Goal: Task Accomplishment & Management: Complete application form

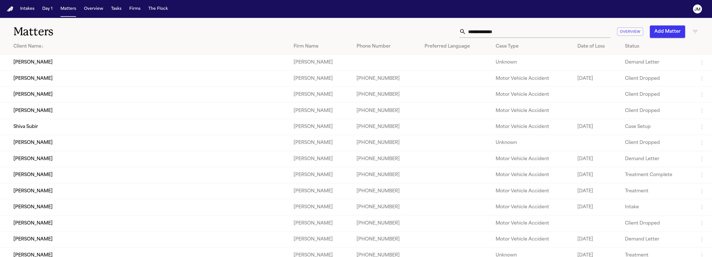
click at [692, 32] on icon "button" at bounding box center [695, 31] width 7 height 7
click at [664, 65] on icon at bounding box center [662, 66] width 4 height 4
click at [666, 66] on input "text" at bounding box center [677, 66] width 23 height 8
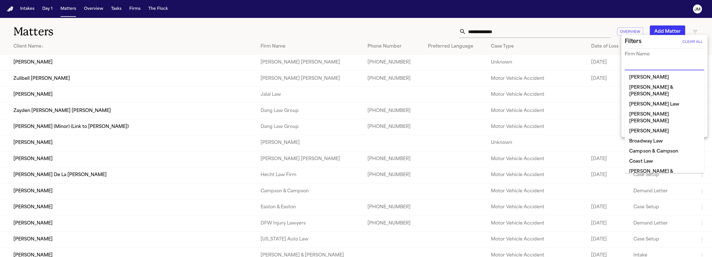
click at [664, 67] on input "text" at bounding box center [660, 66] width 71 height 8
click at [647, 65] on input "text" at bounding box center [660, 66] width 71 height 8
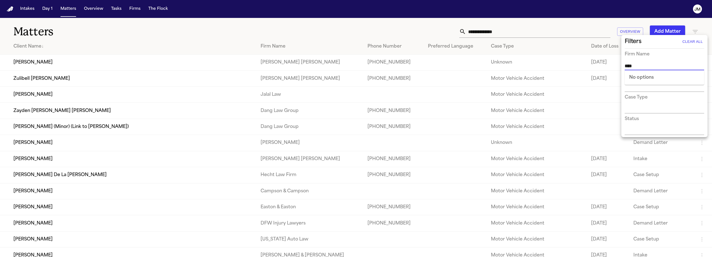
type input "*****"
type input "******"
click at [662, 81] on li "Campson & Campson" at bounding box center [664, 77] width 79 height 10
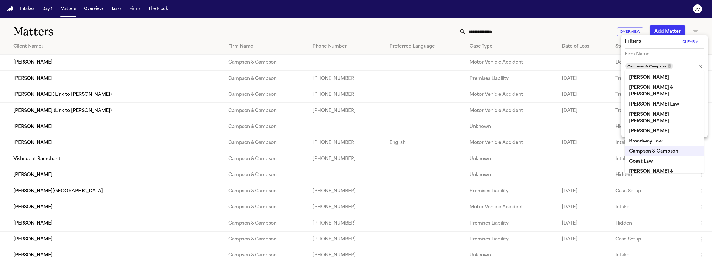
click at [597, 24] on div at bounding box center [356, 128] width 712 height 257
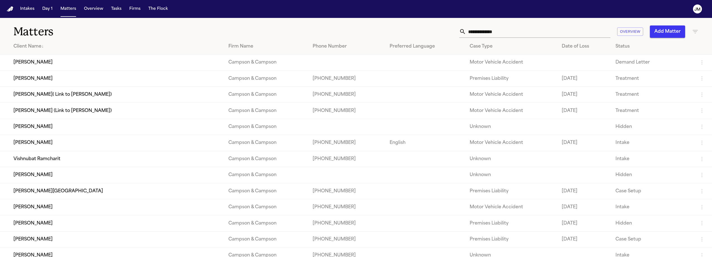
click at [495, 32] on input "text" at bounding box center [538, 31] width 144 height 12
click at [473, 34] on input "text" at bounding box center [538, 31] width 144 height 12
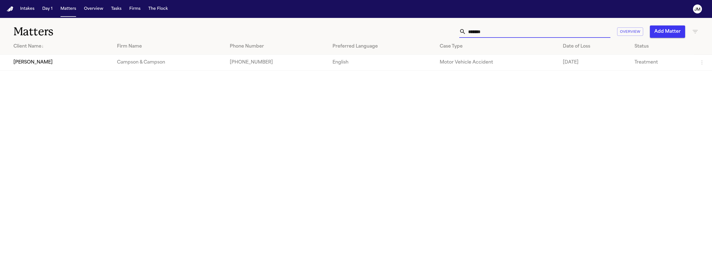
type input "*******"
click at [83, 60] on td "[PERSON_NAME]" at bounding box center [56, 63] width 113 height 16
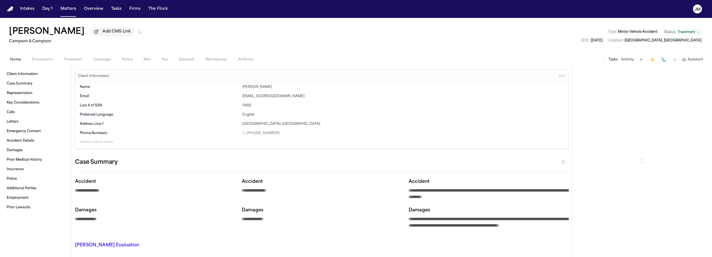
type textarea "*"
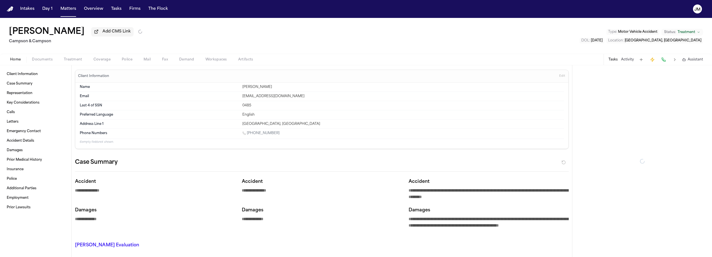
type textarea "*"
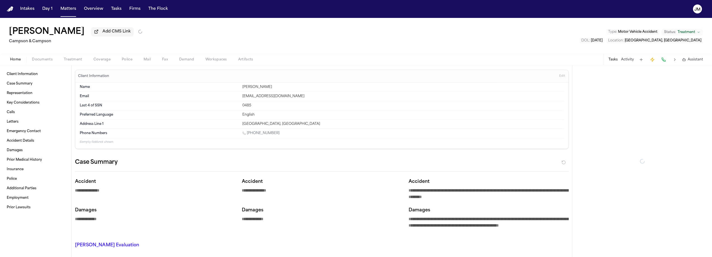
type textarea "*"
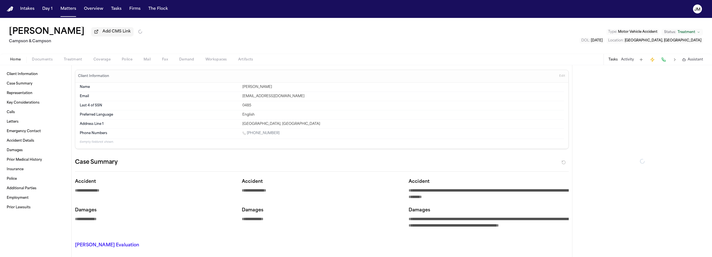
type textarea "*"
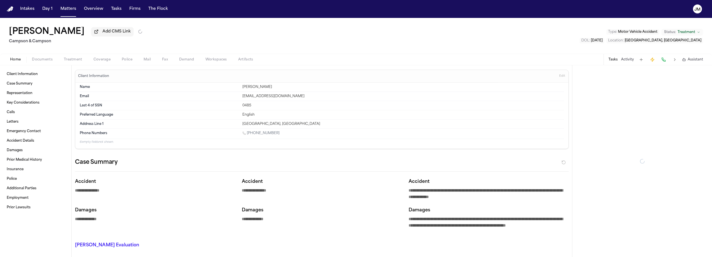
type textarea "*"
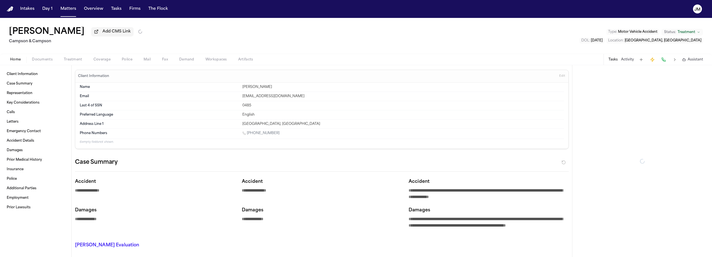
type textarea "*"
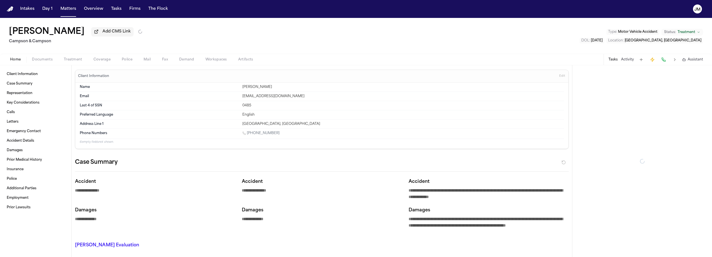
type textarea "*"
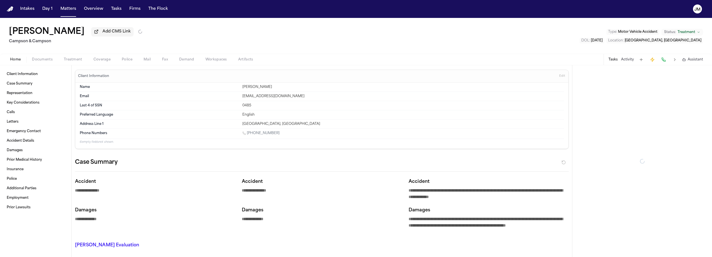
type textarea "*"
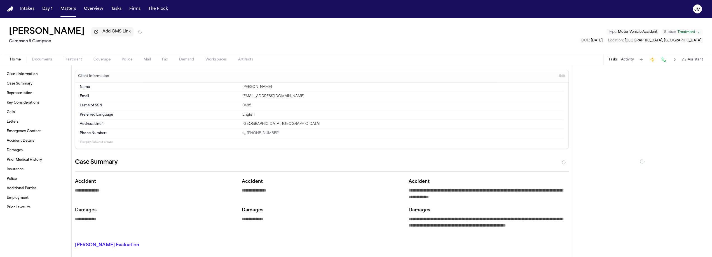
type textarea "*"
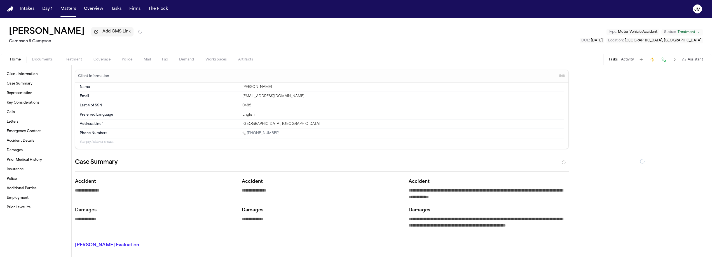
type textarea "*"
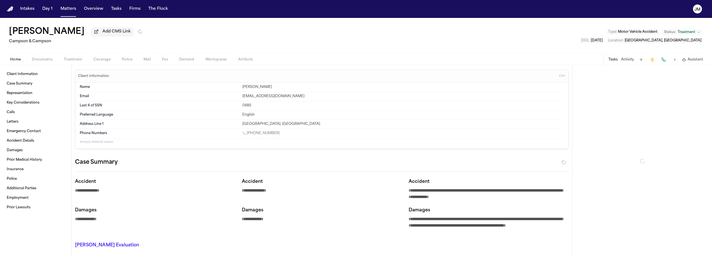
type textarea "*"
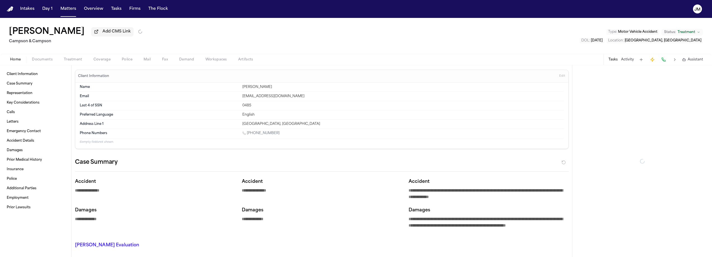
type textarea "*"
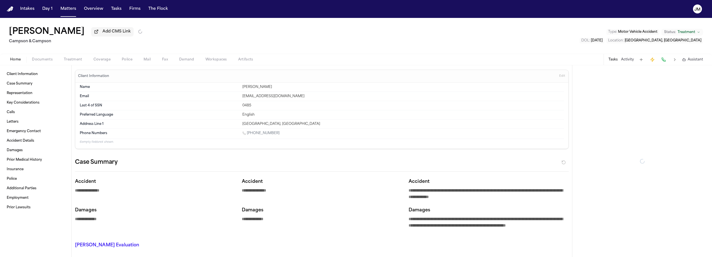
type textarea "*"
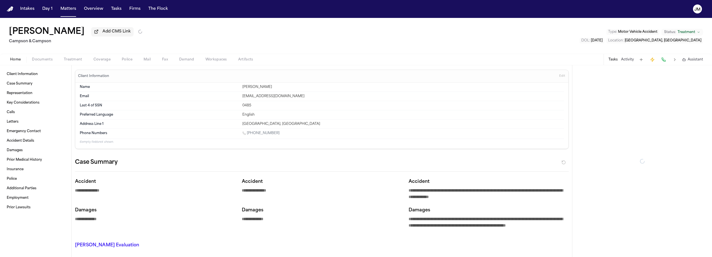
type textarea "*"
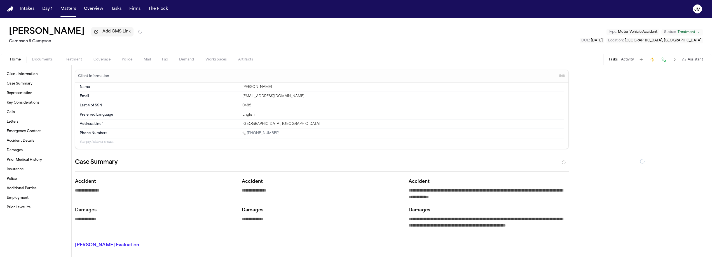
type textarea "*"
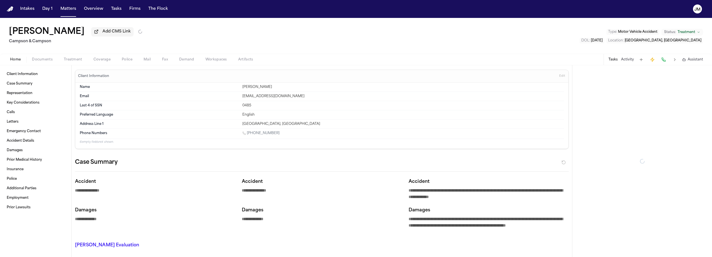
type textarea "*"
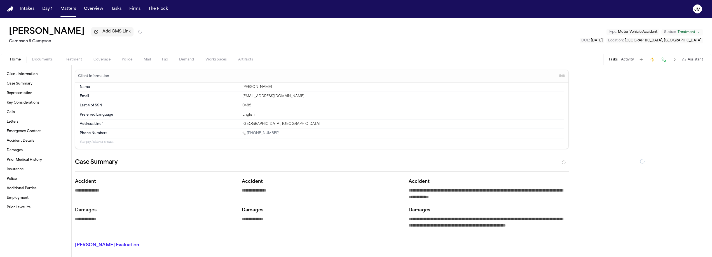
type textarea "*"
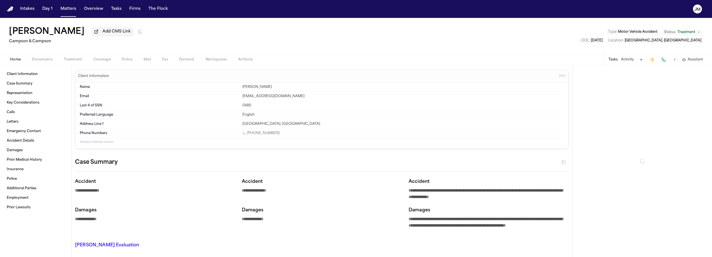
type textarea "*"
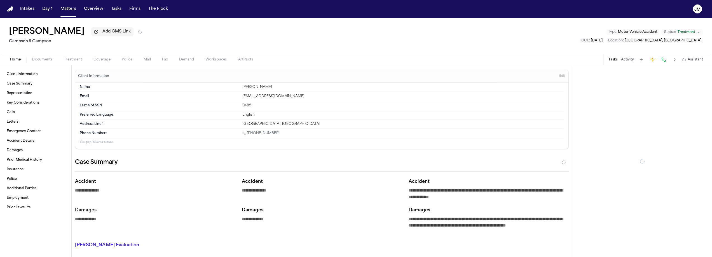
type textarea "*"
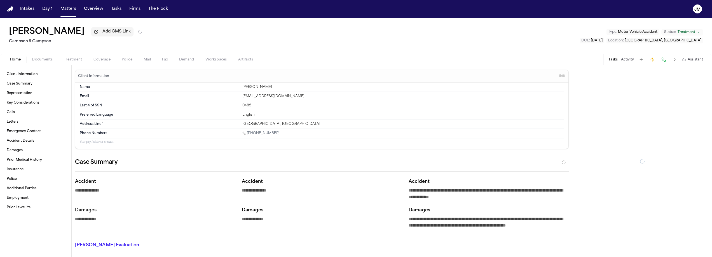
type textarea "*"
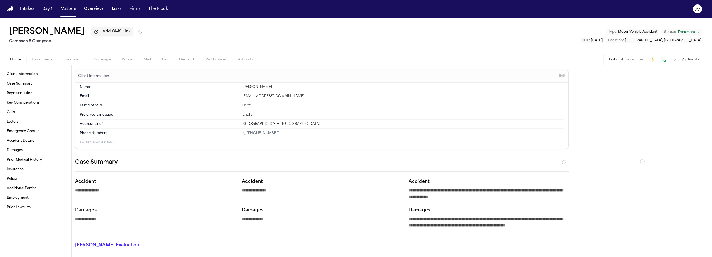
type textarea "*"
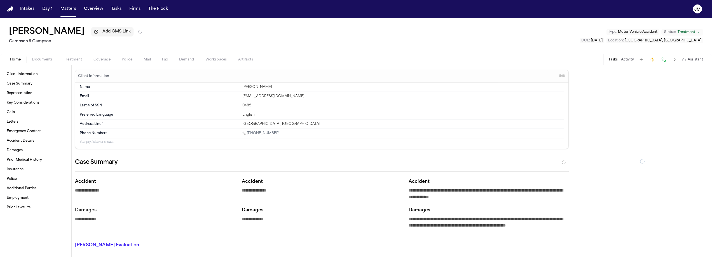
type textarea "*"
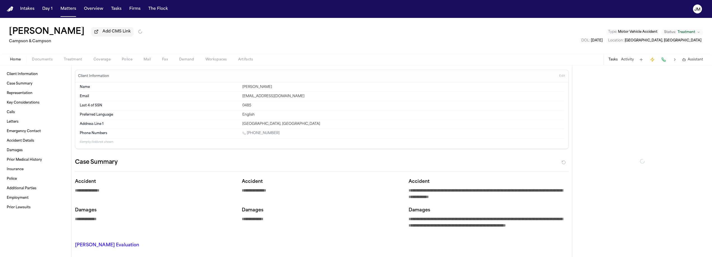
type textarea "*"
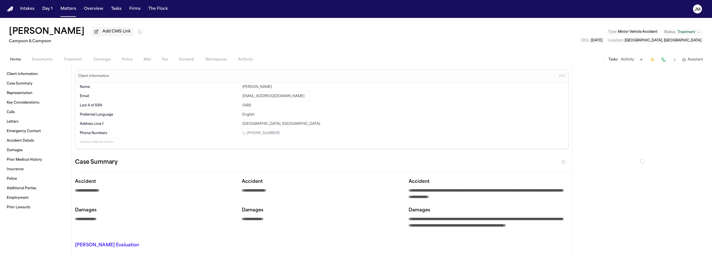
type textarea "*"
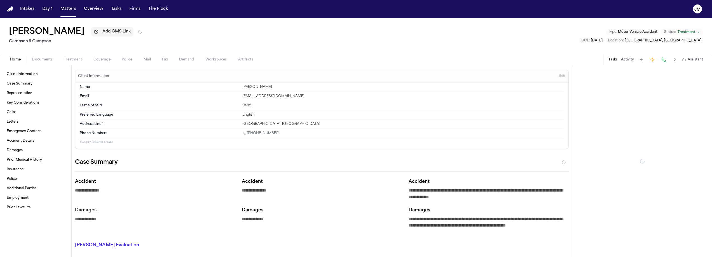
type textarea "*"
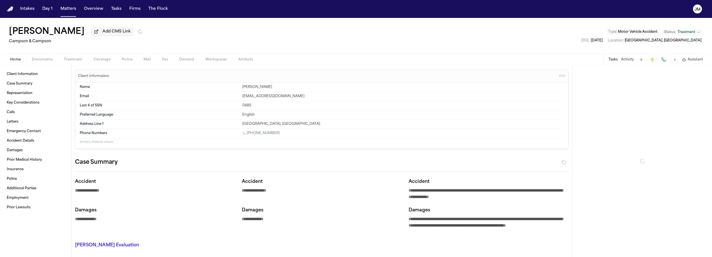
type textarea "*"
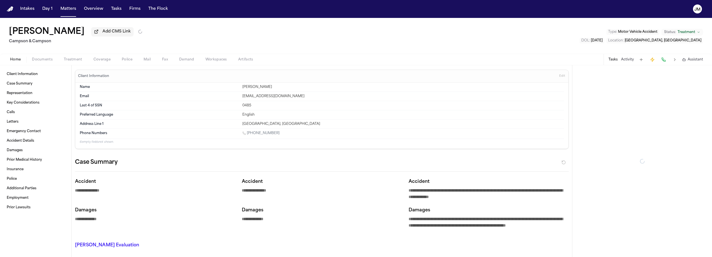
type textarea "*"
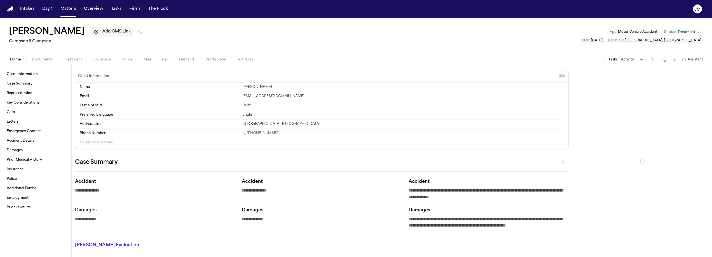
type textarea "*"
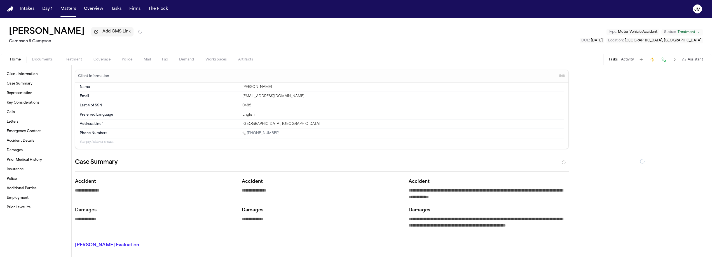
type textarea "*"
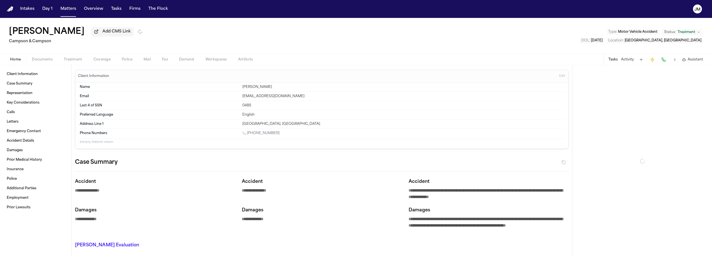
type textarea "*"
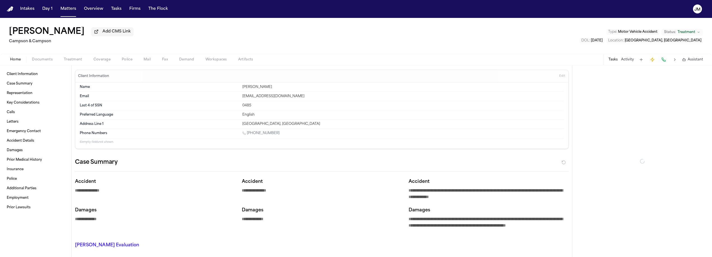
type textarea "*"
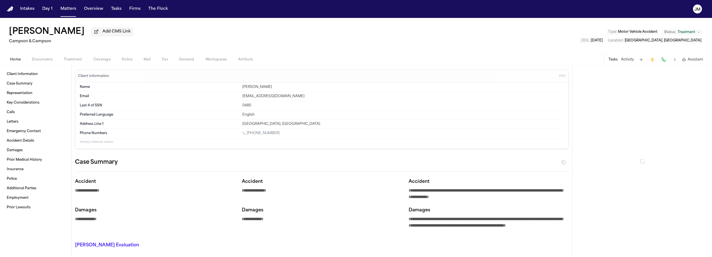
type textarea "*"
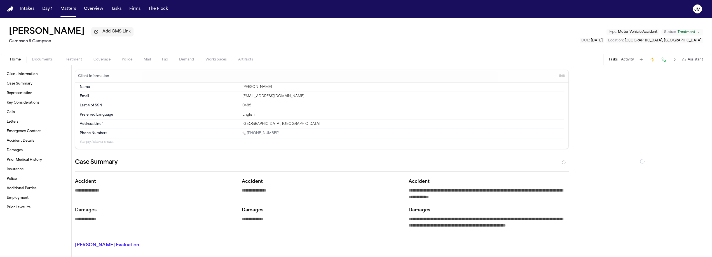
type textarea "*"
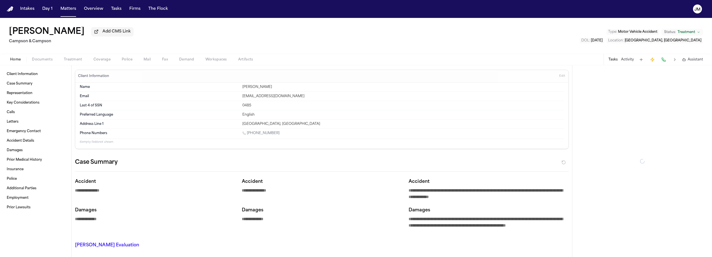
type textarea "*"
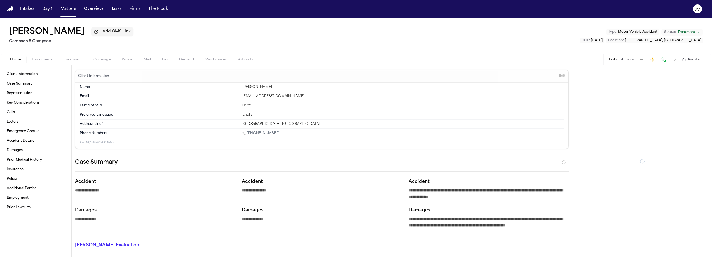
type textarea "*"
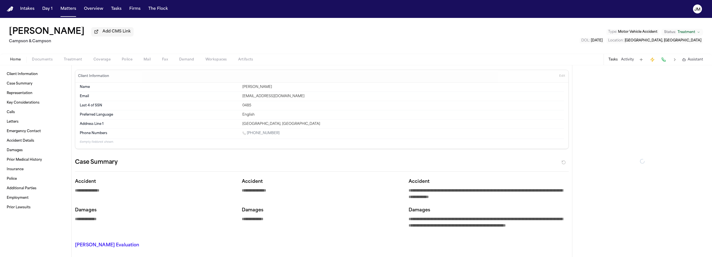
type textarea "*"
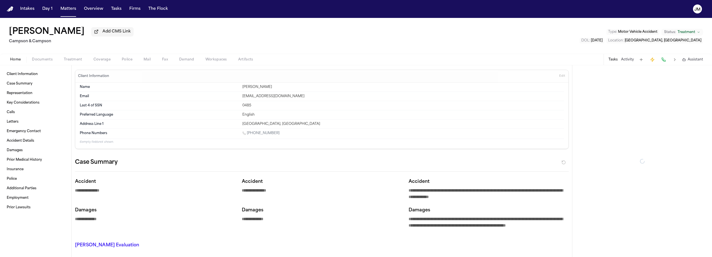
type textarea "*"
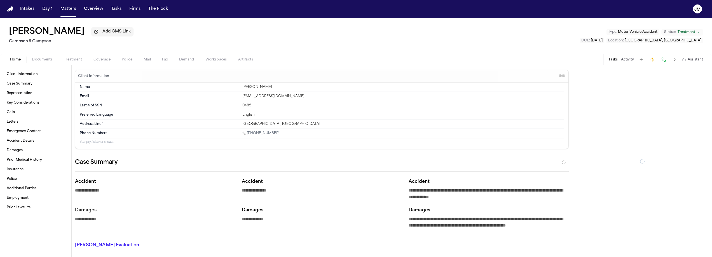
type textarea "*"
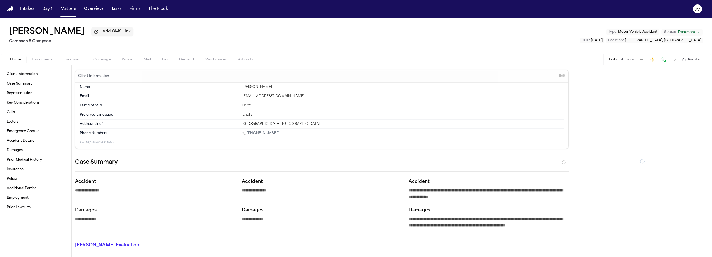
type textarea "*"
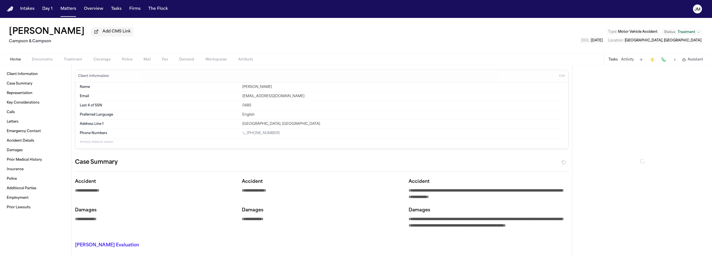
type textarea "*"
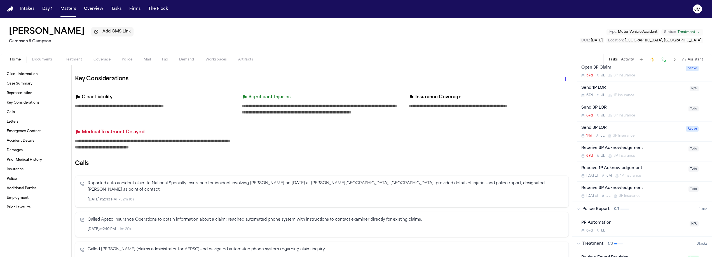
scroll to position [242, 0]
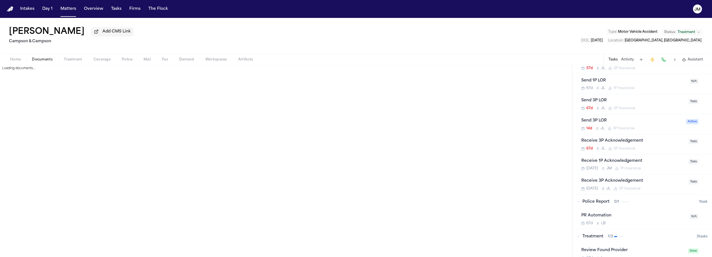
click at [38, 57] on button "Documents" at bounding box center [42, 59] width 32 height 7
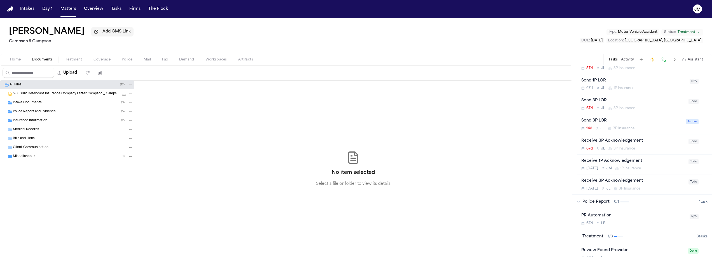
click at [35, 116] on div "Police Report and Evidence ( 5 )" at bounding box center [67, 111] width 134 height 9
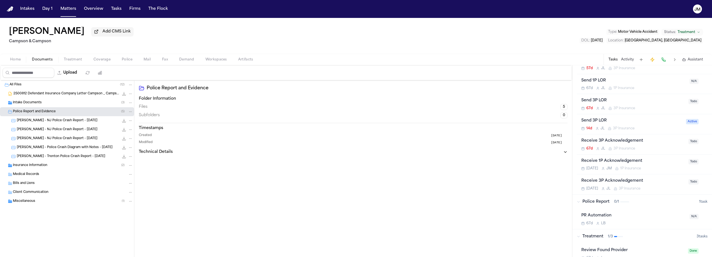
click at [55, 123] on div "[PERSON_NAME] - NJ Police Crash Report - [DATE] 181.9 KB • JPG" at bounding box center [75, 121] width 116 height 6
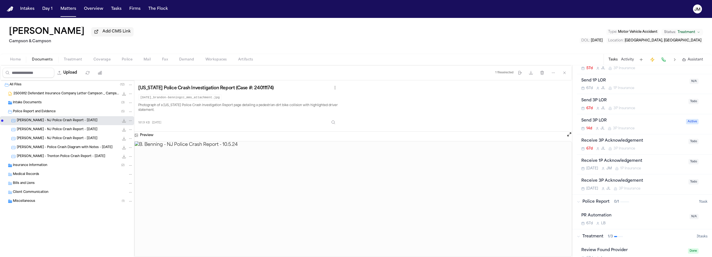
click at [54, 134] on div "[PERSON_NAME] - NJ Police Crash Report - [DATE] 231.0 KB • JPG" at bounding box center [67, 129] width 134 height 9
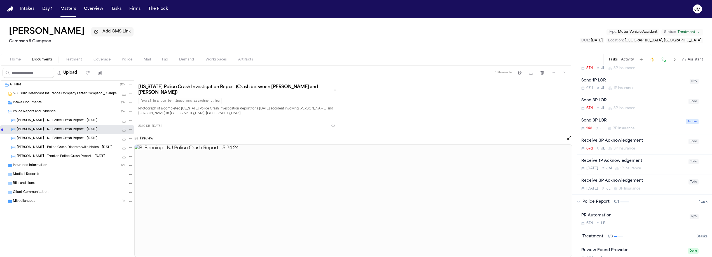
click at [56, 143] on div "[PERSON_NAME] - NJ Police Crash Report - [DATE] 197.4 KB • JPG" at bounding box center [67, 138] width 134 height 9
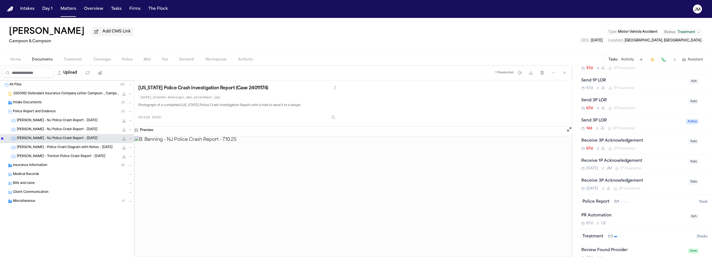
click at [62, 122] on span "[PERSON_NAME] - NJ Police Crash Report - [DATE]" at bounding box center [57, 120] width 81 height 5
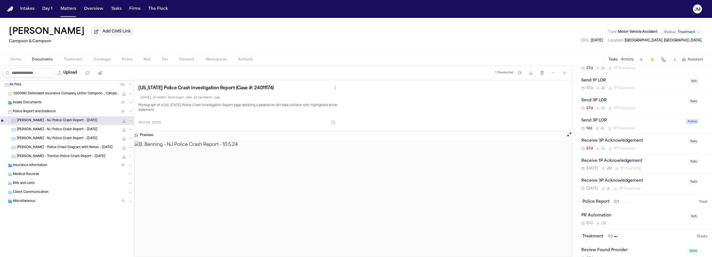
click at [53, 150] on span "[PERSON_NAME] - Police Crash Diagram with Notes - [DATE]" at bounding box center [65, 147] width 96 height 5
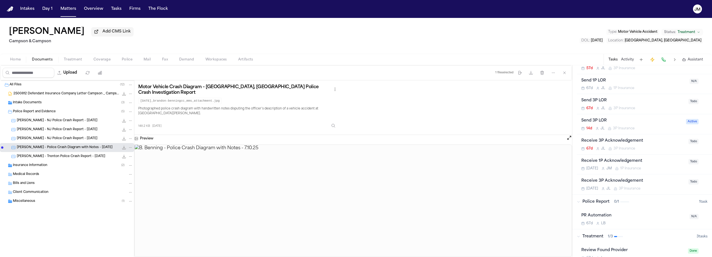
click at [55, 159] on div "[PERSON_NAME] - Trenton Police Crash Report - [DATE] 133.7 KB • JPG" at bounding box center [75, 157] width 116 height 6
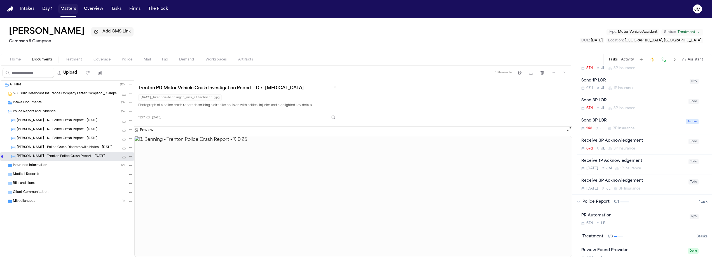
click at [70, 7] on button "Matters" at bounding box center [68, 9] width 20 height 10
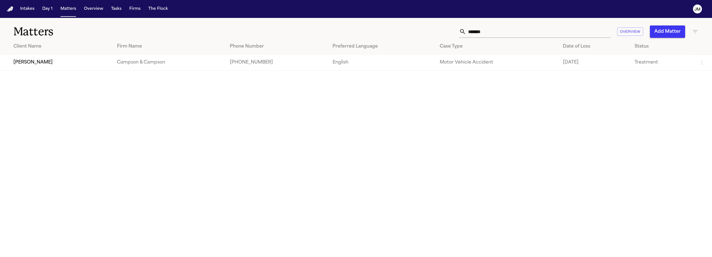
click at [501, 30] on input "*******" at bounding box center [538, 31] width 144 height 12
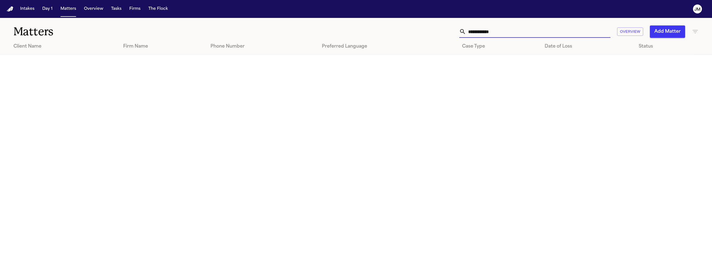
click at [483, 31] on input "**********" at bounding box center [538, 31] width 144 height 12
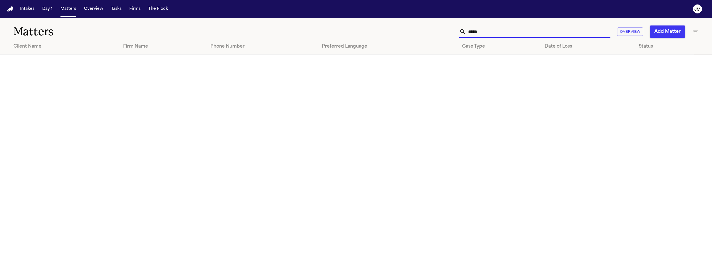
click at [695, 33] on icon "button" at bounding box center [695, 31] width 5 height 3
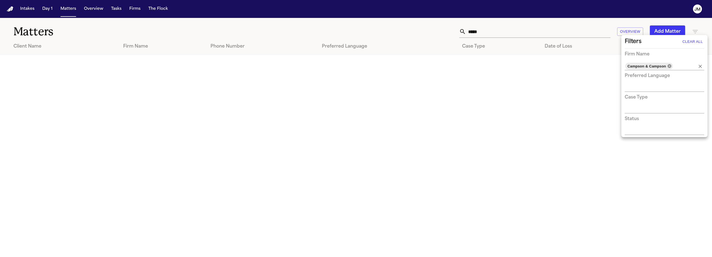
click at [669, 65] on icon at bounding box center [669, 66] width 4 height 4
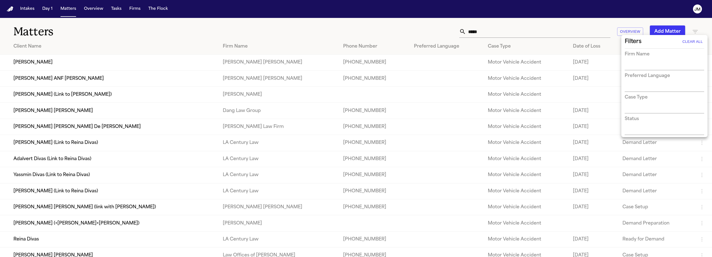
click at [507, 30] on div at bounding box center [356, 128] width 712 height 257
click at [76, 64] on td "[PERSON_NAME]" at bounding box center [109, 63] width 218 height 16
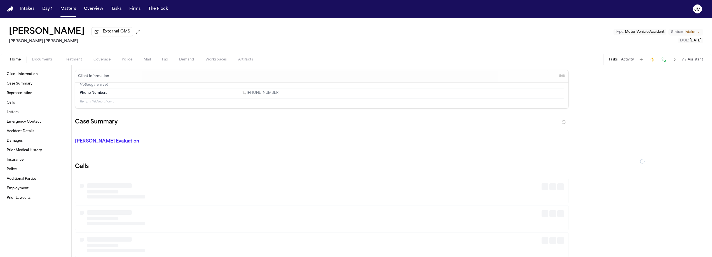
click at [49, 62] on span "Documents" at bounding box center [42, 59] width 21 height 4
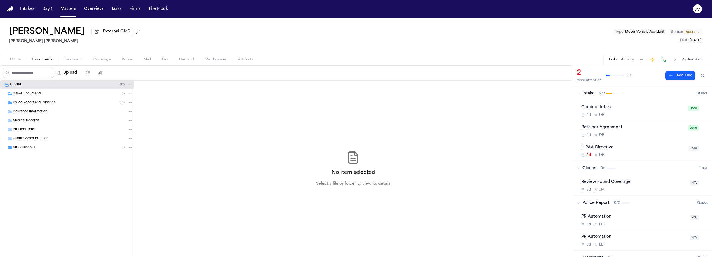
click at [31, 105] on span "Police Report and Evidence" at bounding box center [34, 102] width 43 height 5
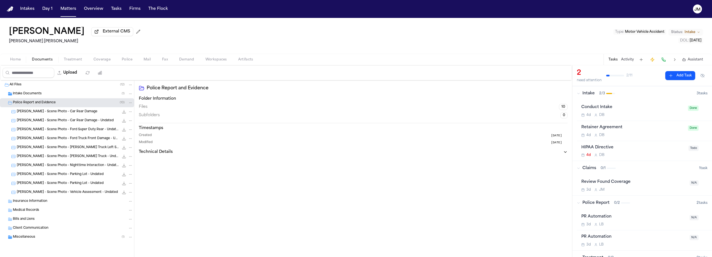
click at [42, 112] on span "[PERSON_NAME] - Scene Photo - Car Rear Damage" at bounding box center [57, 111] width 81 height 5
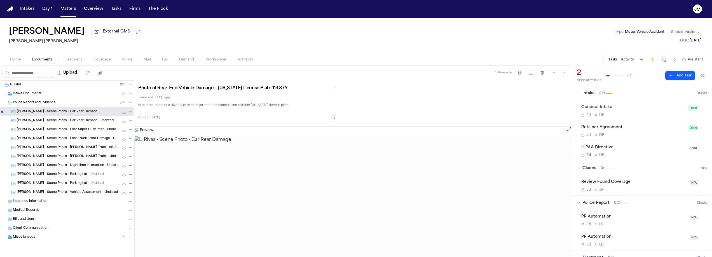
click at [49, 122] on span "[PERSON_NAME] - Scene Photo - Car Rear Damage - Undated" at bounding box center [65, 120] width 97 height 5
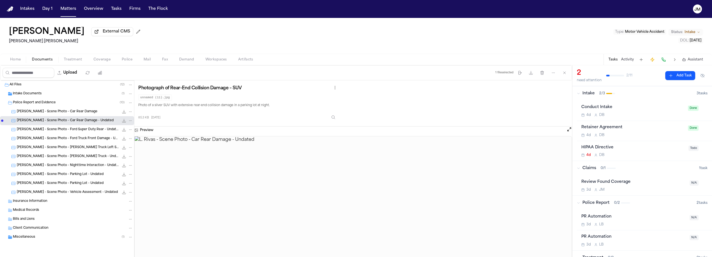
click at [50, 131] on span "[PERSON_NAME] - Scene Photo - Ford Super Duty Rear - Undated" at bounding box center [68, 129] width 102 height 5
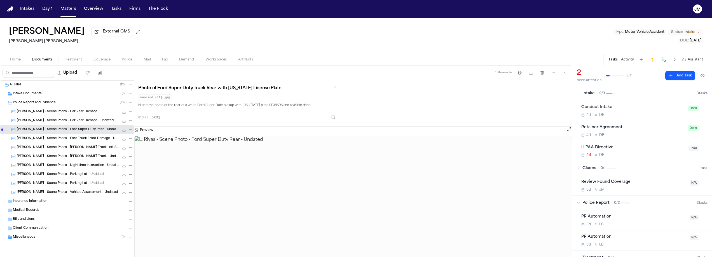
click at [49, 139] on span "[PERSON_NAME] - Scene Photo - Ford Truck Front Damage - Undated" at bounding box center [68, 138] width 102 height 5
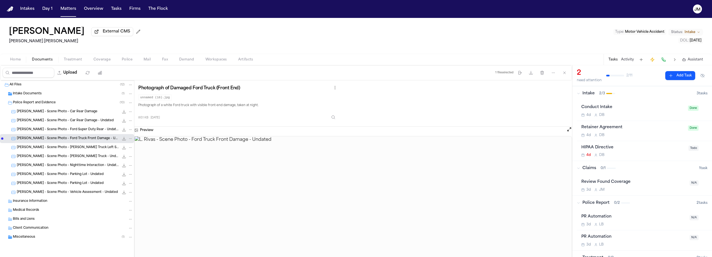
click at [48, 146] on div "[PERSON_NAME] - Scene Photo - [PERSON_NAME] Truck Left Side 71.5 KB • JPG" at bounding box center [75, 148] width 116 height 6
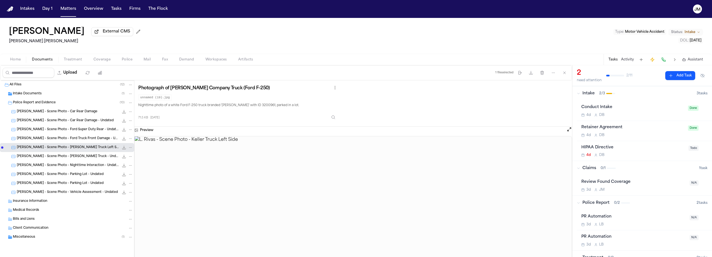
click at [19, 62] on span "Home" at bounding box center [15, 59] width 11 height 4
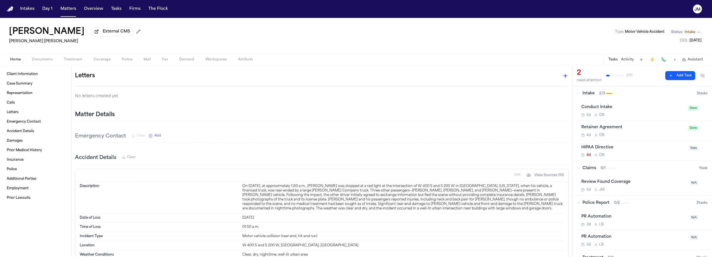
scroll to position [293, 0]
click at [103, 62] on span "Coverage" at bounding box center [101, 59] width 17 height 4
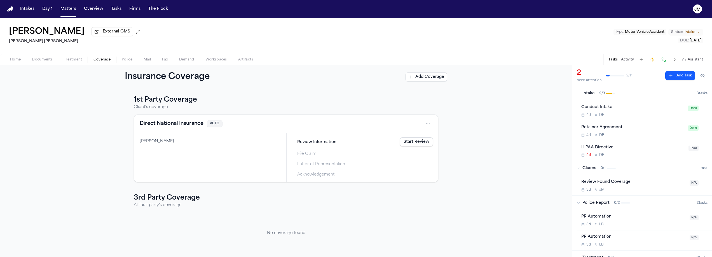
scroll to position [5, 0]
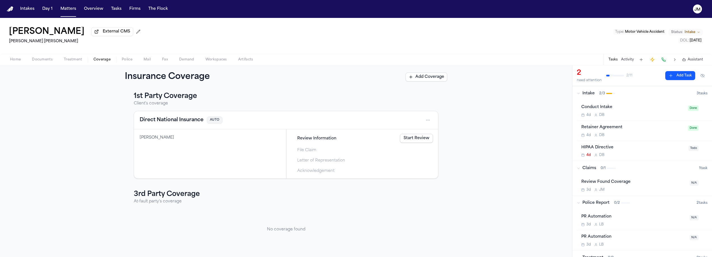
click at [437, 78] on button "Add Coverage" at bounding box center [427, 76] width 42 height 9
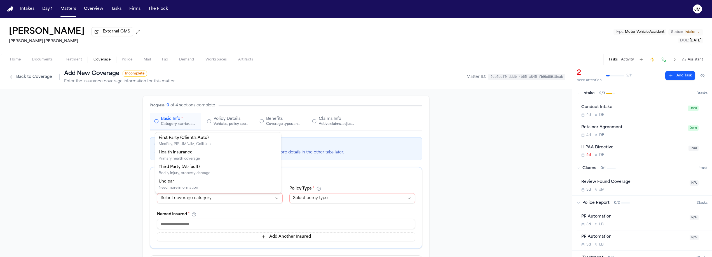
click at [191, 196] on html "**********" at bounding box center [356, 128] width 712 height 257
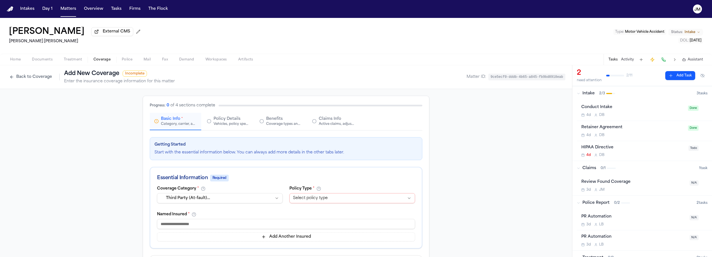
click at [299, 197] on html "**********" at bounding box center [356, 128] width 712 height 257
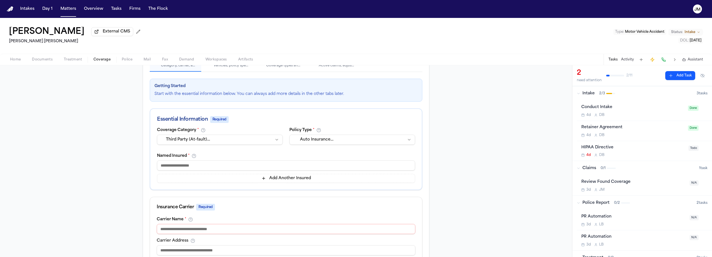
scroll to position [63, 0]
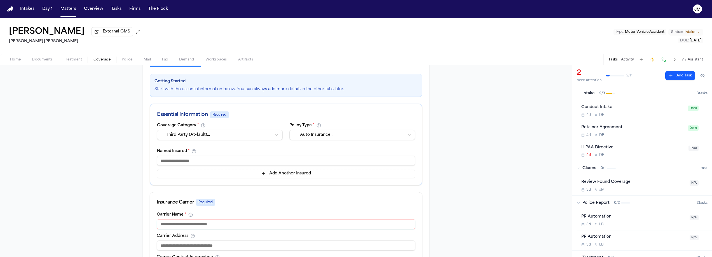
click at [203, 161] on input at bounding box center [286, 161] width 258 height 10
drag, startPoint x: 198, startPoint y: 165, endPoint x: 170, endPoint y: 163, distance: 28.0
click at [170, 163] on input "**********" at bounding box center [286, 161] width 258 height 10
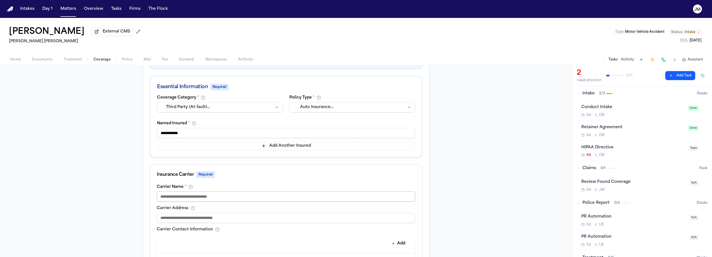
scroll to position [100, 0]
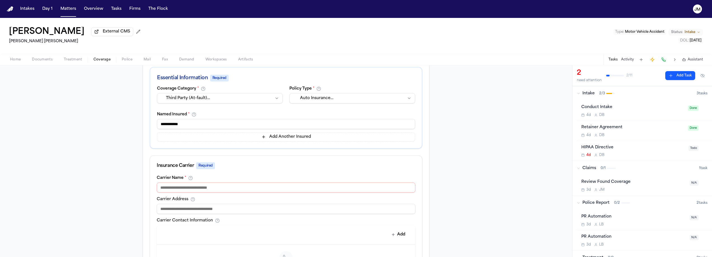
click at [180, 185] on input at bounding box center [286, 187] width 259 height 10
click at [161, 190] on input "*********" at bounding box center [286, 187] width 259 height 10
paste input "**********"
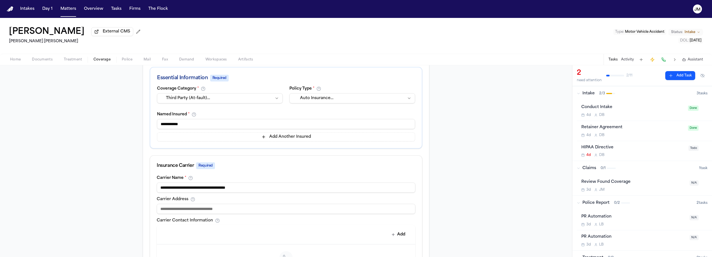
click at [160, 188] on input "**********" at bounding box center [286, 187] width 259 height 10
click at [180, 189] on input "**********" at bounding box center [286, 187] width 259 height 10
click at [196, 189] on input "**********" at bounding box center [286, 187] width 259 height 10
click at [214, 190] on input "**********" at bounding box center [286, 187] width 259 height 10
click at [238, 189] on input "**********" at bounding box center [286, 187] width 259 height 10
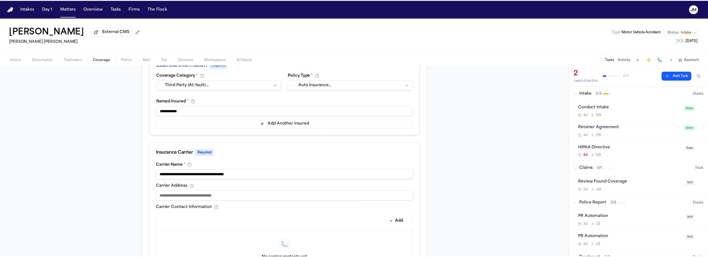
scroll to position [259, 0]
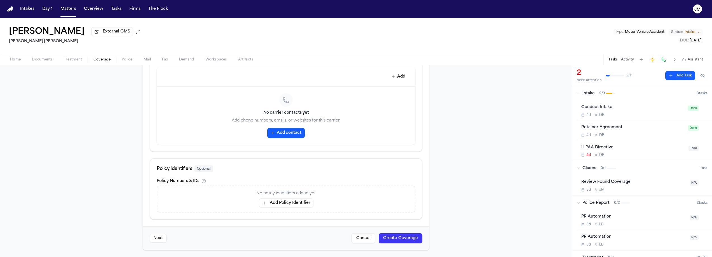
click at [292, 206] on button "Add Policy Identifier" at bounding box center [286, 202] width 55 height 9
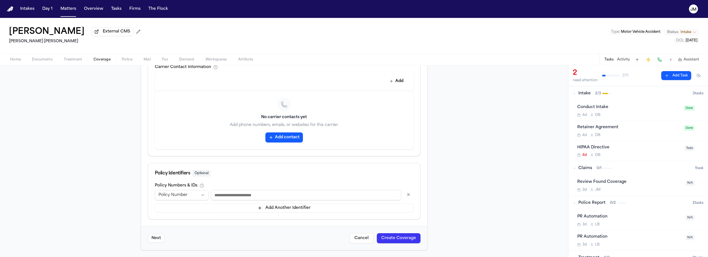
click at [234, 193] on input at bounding box center [306, 195] width 190 height 10
click at [389, 237] on button "Create Coverage" at bounding box center [399, 238] width 44 height 10
